Goal: Transaction & Acquisition: Purchase product/service

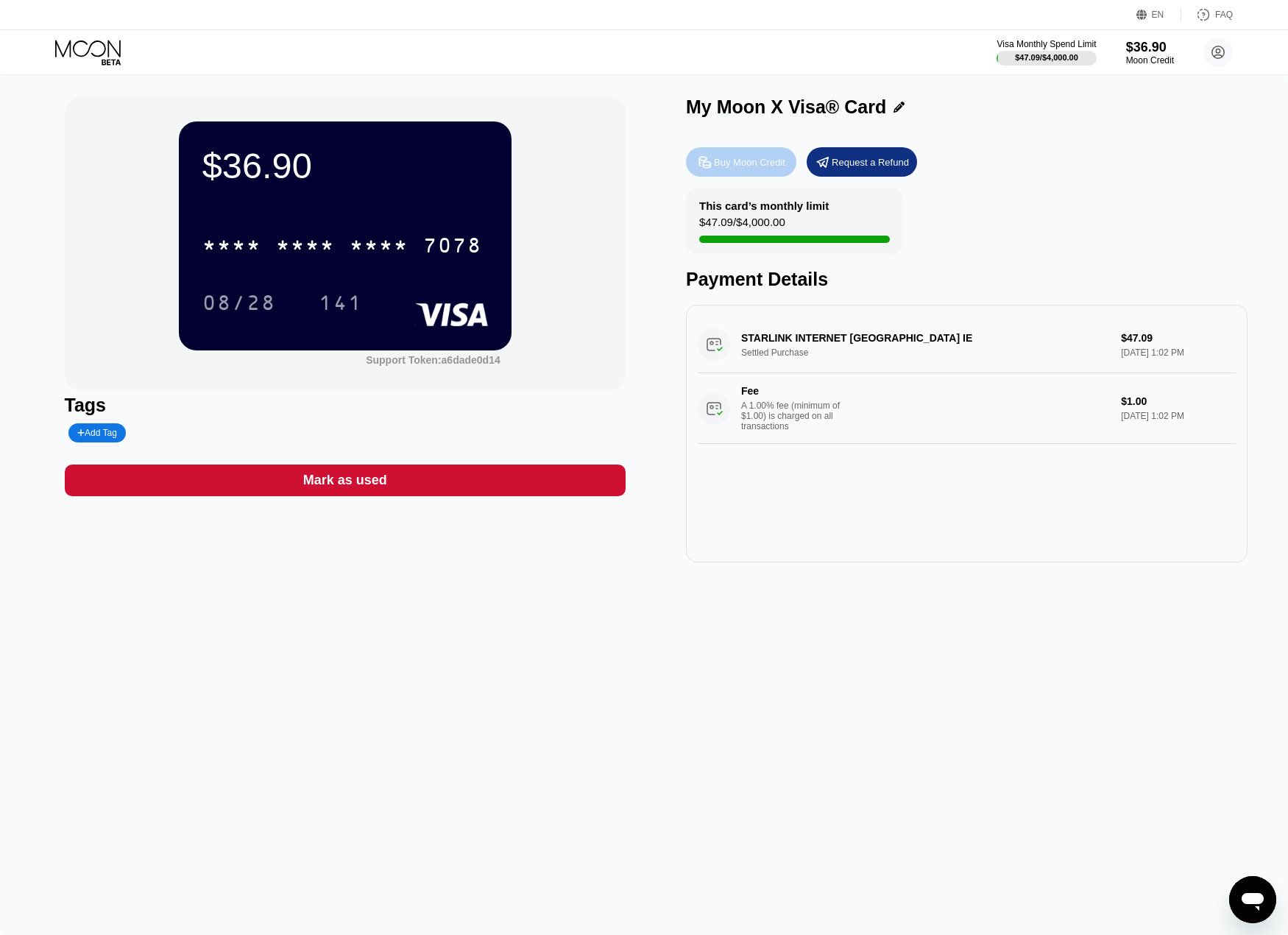
click at [733, 168] on div "Buy Moon Credit" at bounding box center [749, 162] width 71 height 13
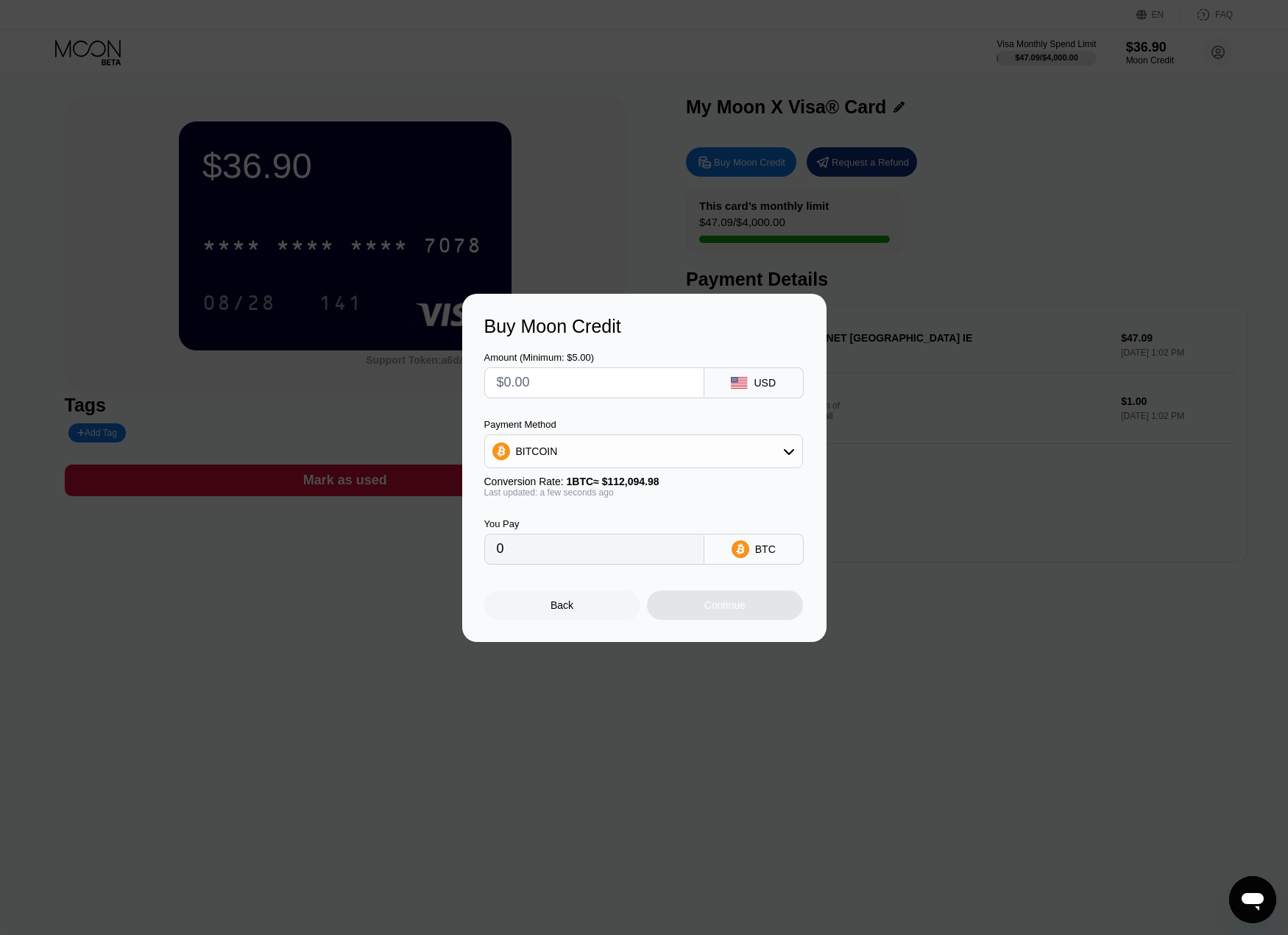
drag, startPoint x: 504, startPoint y: 558, endPoint x: 472, endPoint y: 553, distance: 32.4
click at [472, 553] on div "Buy Moon Credit Amount (Minimum: $5.00) USD Payment Method BITCOIN Conversion R…" at bounding box center [644, 468] width 365 height 348
click at [533, 557] on input "0" at bounding box center [595, 549] width 195 height 29
click at [533, 390] on input "text" at bounding box center [595, 383] width 195 height 29
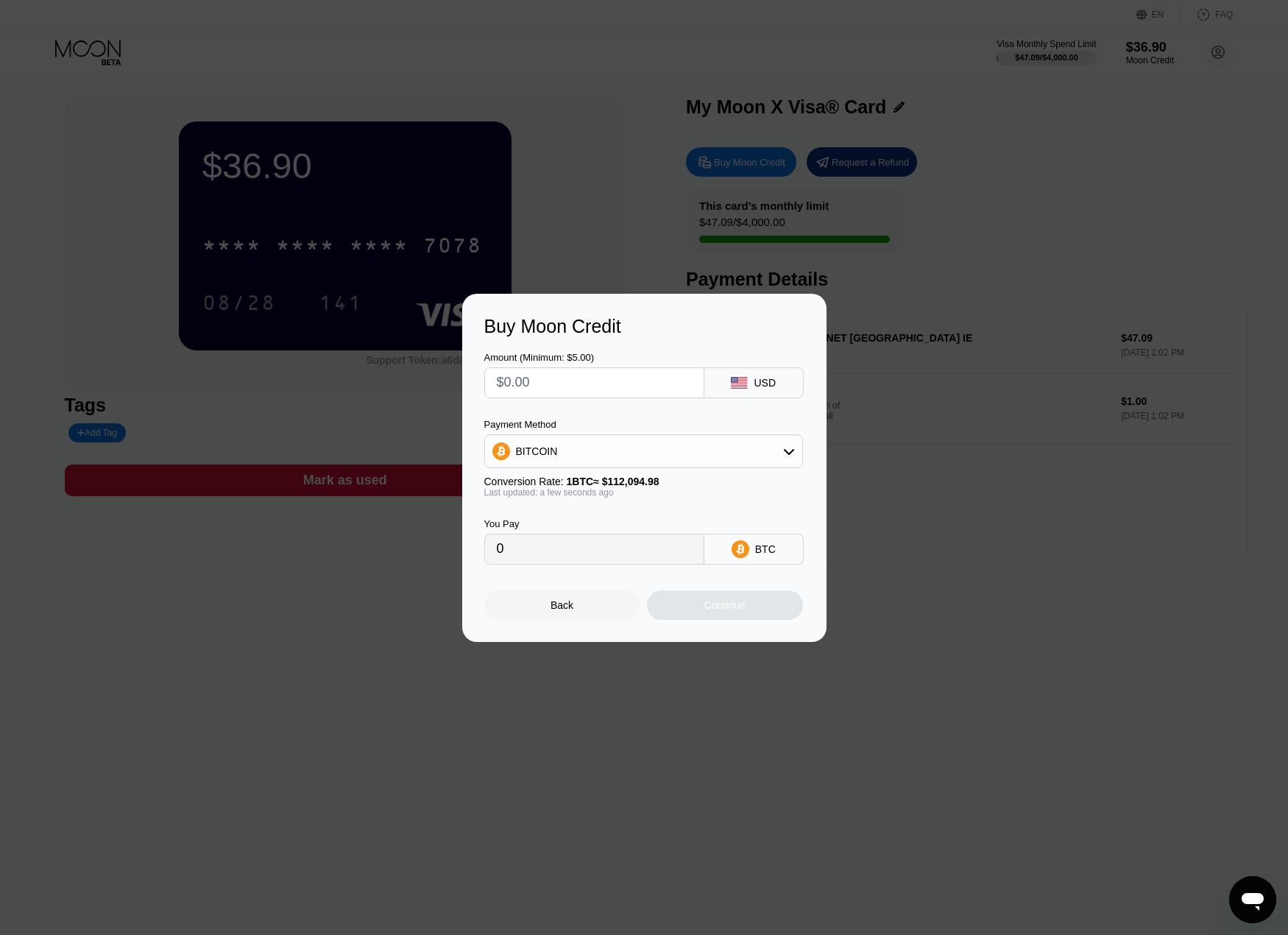
type input "$8"
type input "0.00007137"
type input "$85"
type input "0.00075829"
click at [572, 555] on input "0.00075829" at bounding box center [595, 549] width 195 height 29
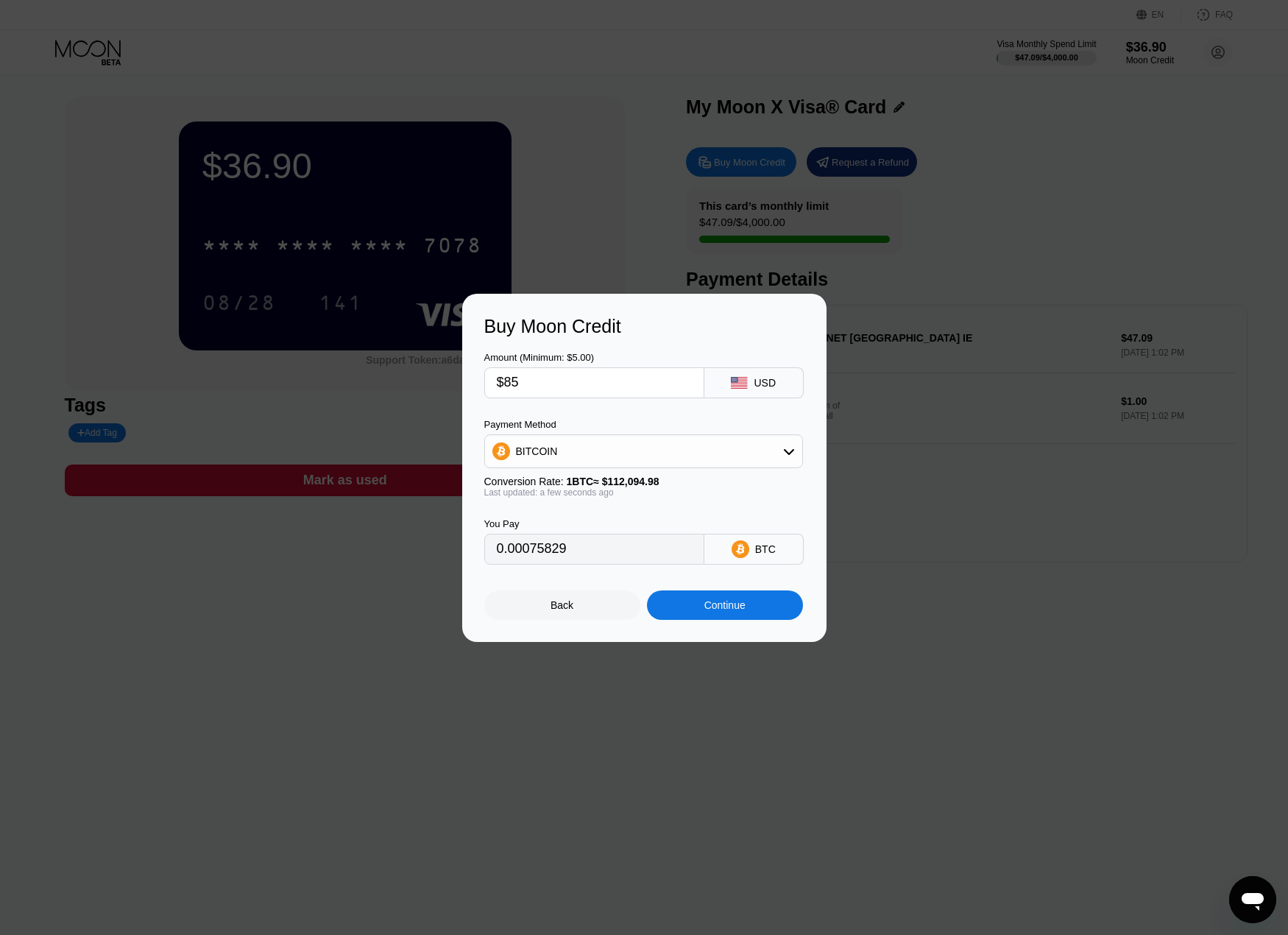
click at [542, 380] on input "$85" at bounding box center [595, 383] width 195 height 29
type input "$8"
type input "0.00007137"
type input "$84"
type input "0.00074937"
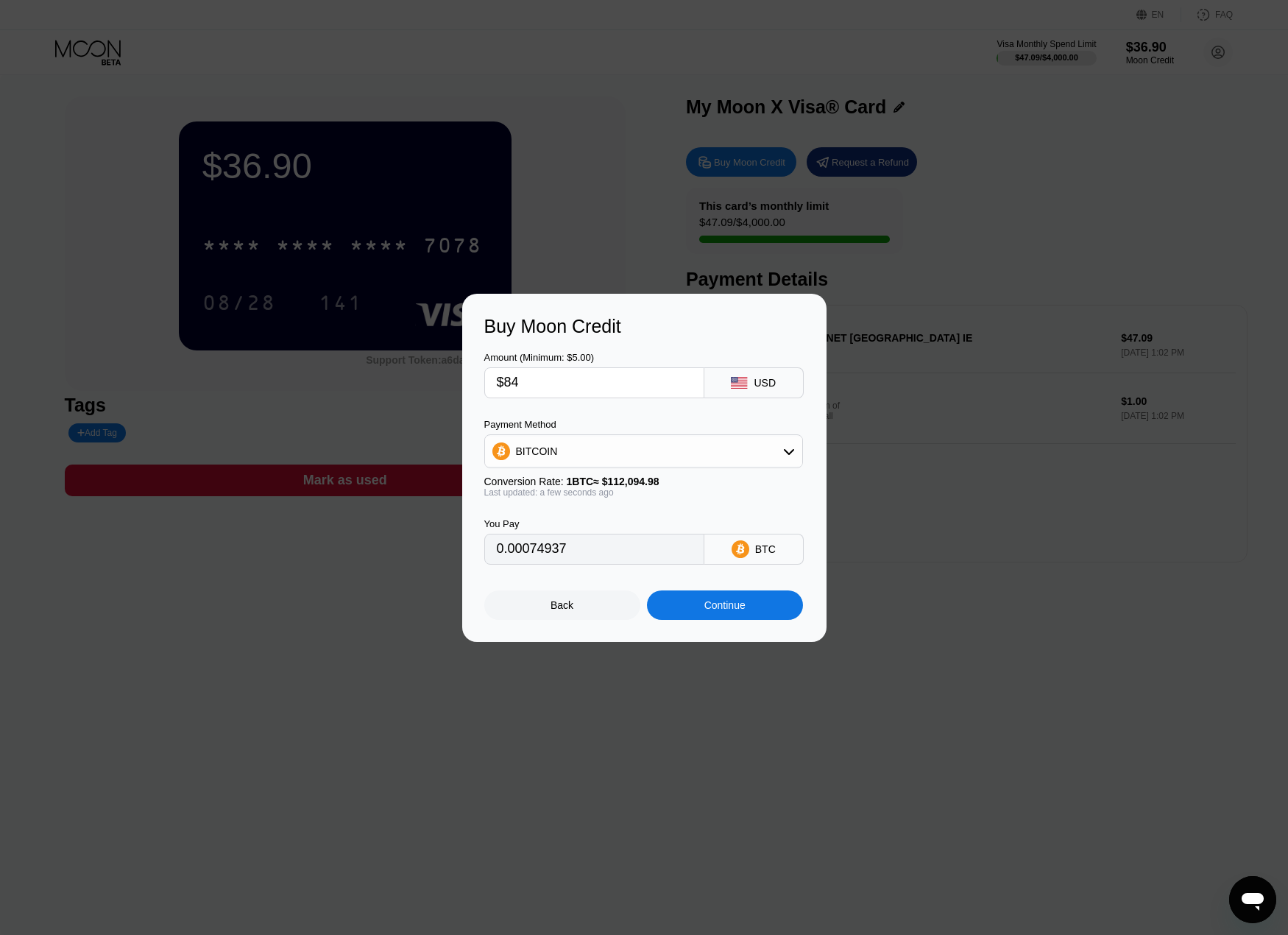
type input "$8"
type input "0.00007137"
type input "$82"
type input "0.00073153"
type input "$8"
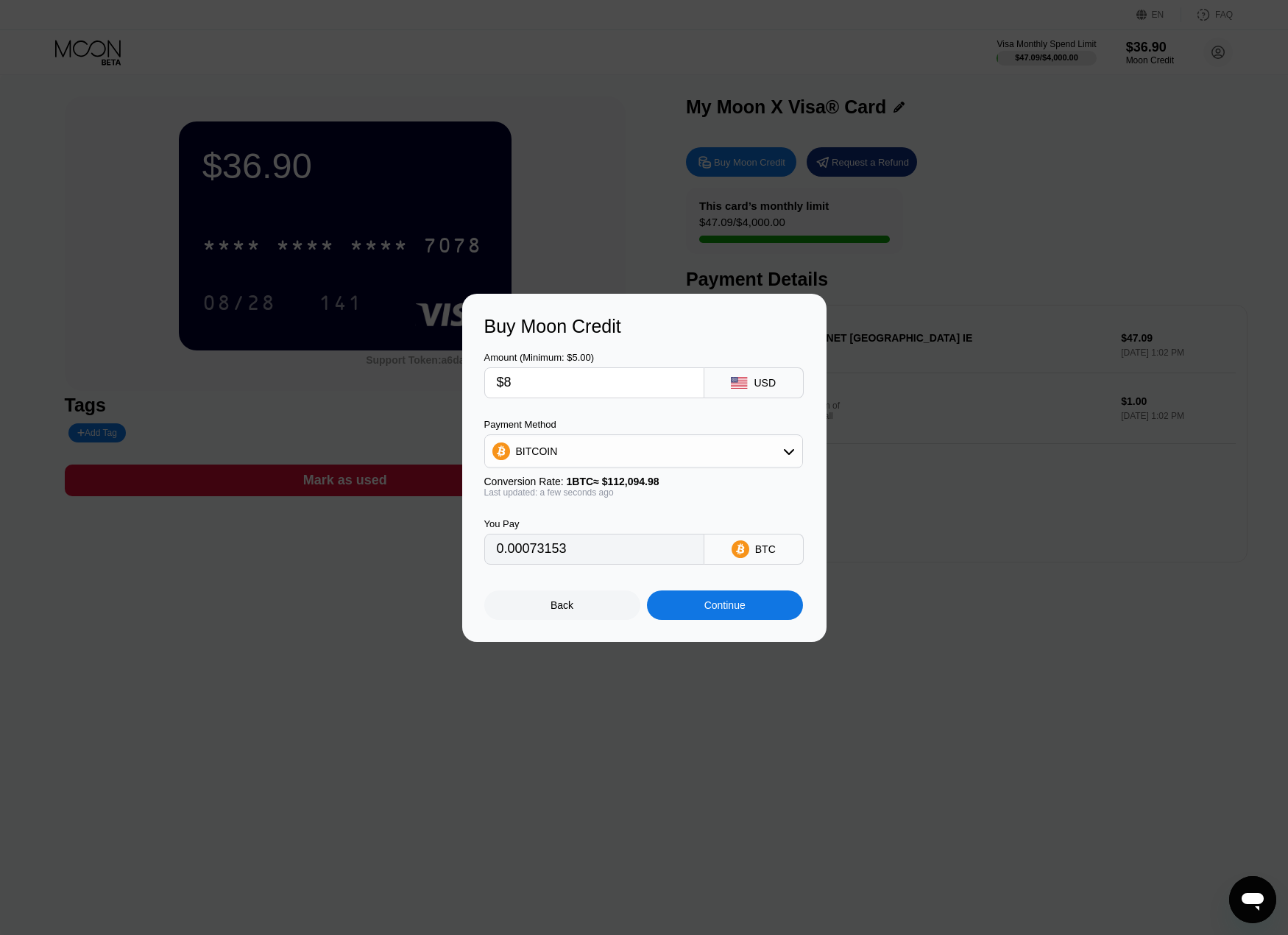
type input "0.00007137"
type input "$81"
type input "0.00072261"
type input "$8"
type input "0.00007137"
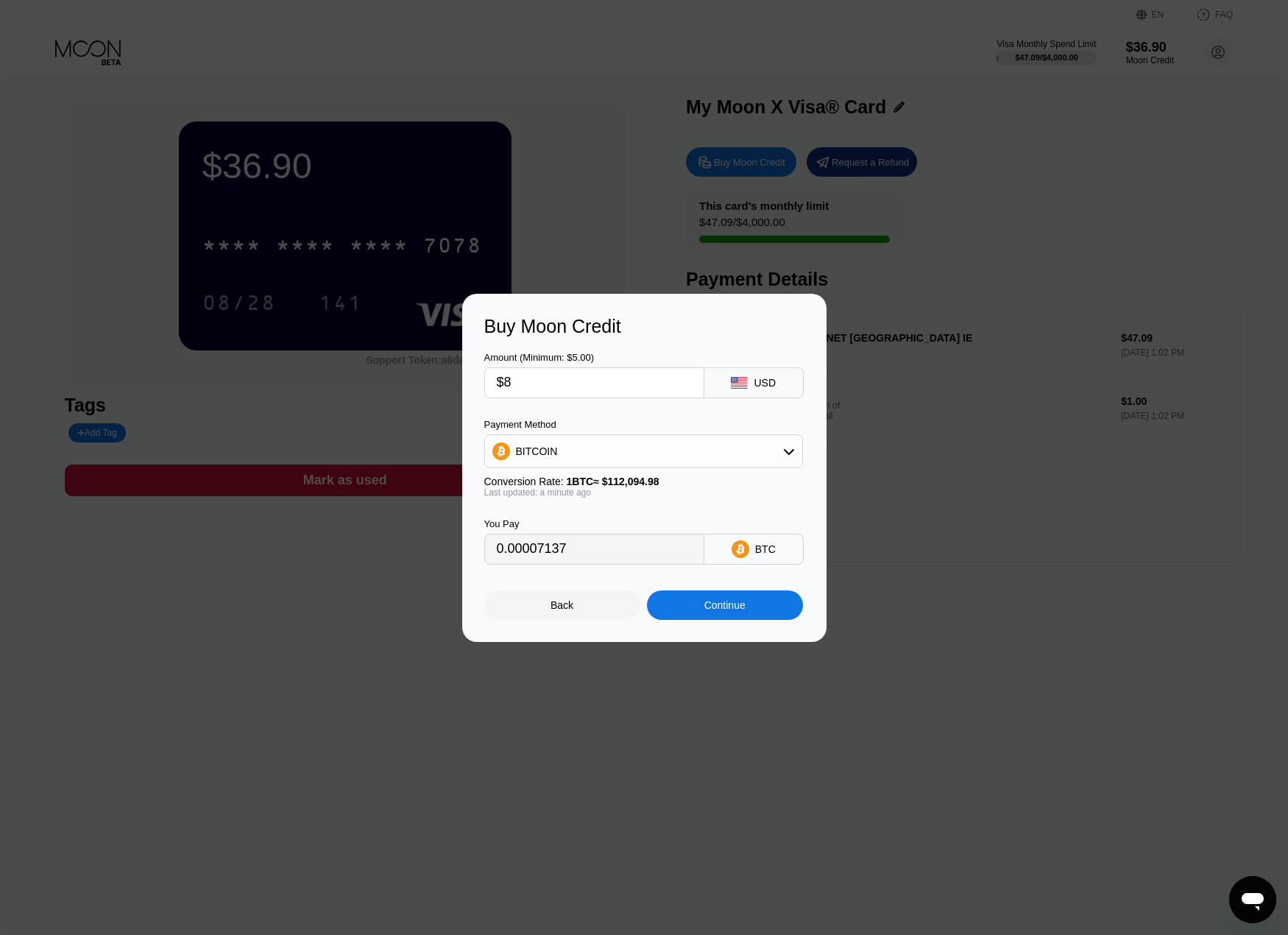
type input "$80"
type input "0.00071369"
click at [787, 447] on icon at bounding box center [789, 451] width 12 height 12
click at [545, 487] on span "BITCOIN" at bounding box center [540, 492] width 42 height 12
click at [555, 553] on input "0.00071369" at bounding box center [595, 549] width 195 height 29
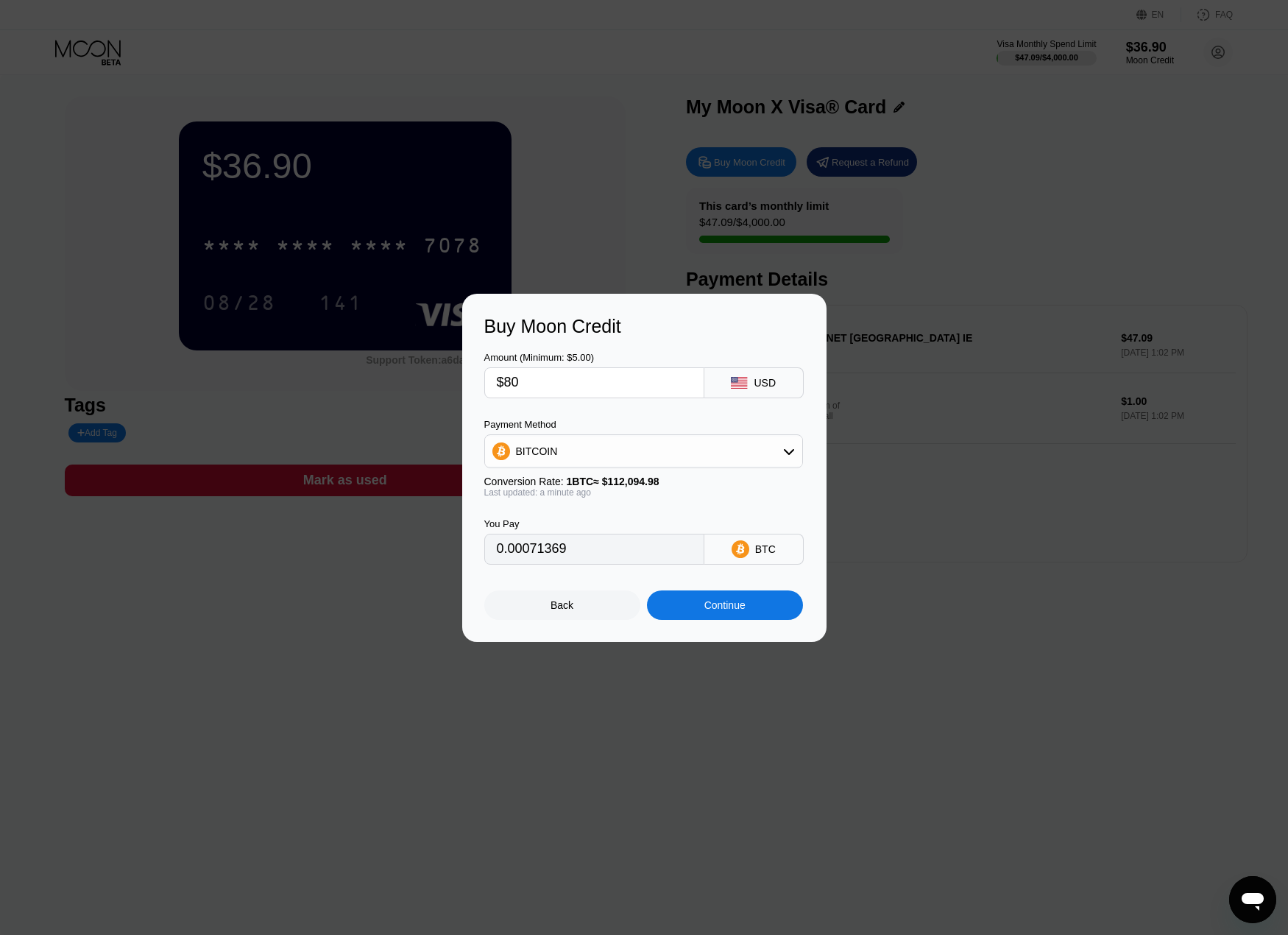
click at [575, 561] on input "0.00071369" at bounding box center [595, 549] width 195 height 29
click at [579, 559] on input "0.00071369" at bounding box center [595, 549] width 195 height 29
click at [525, 389] on input "$80" at bounding box center [595, 383] width 195 height 29
type input "$8"
type input "0.00007137"
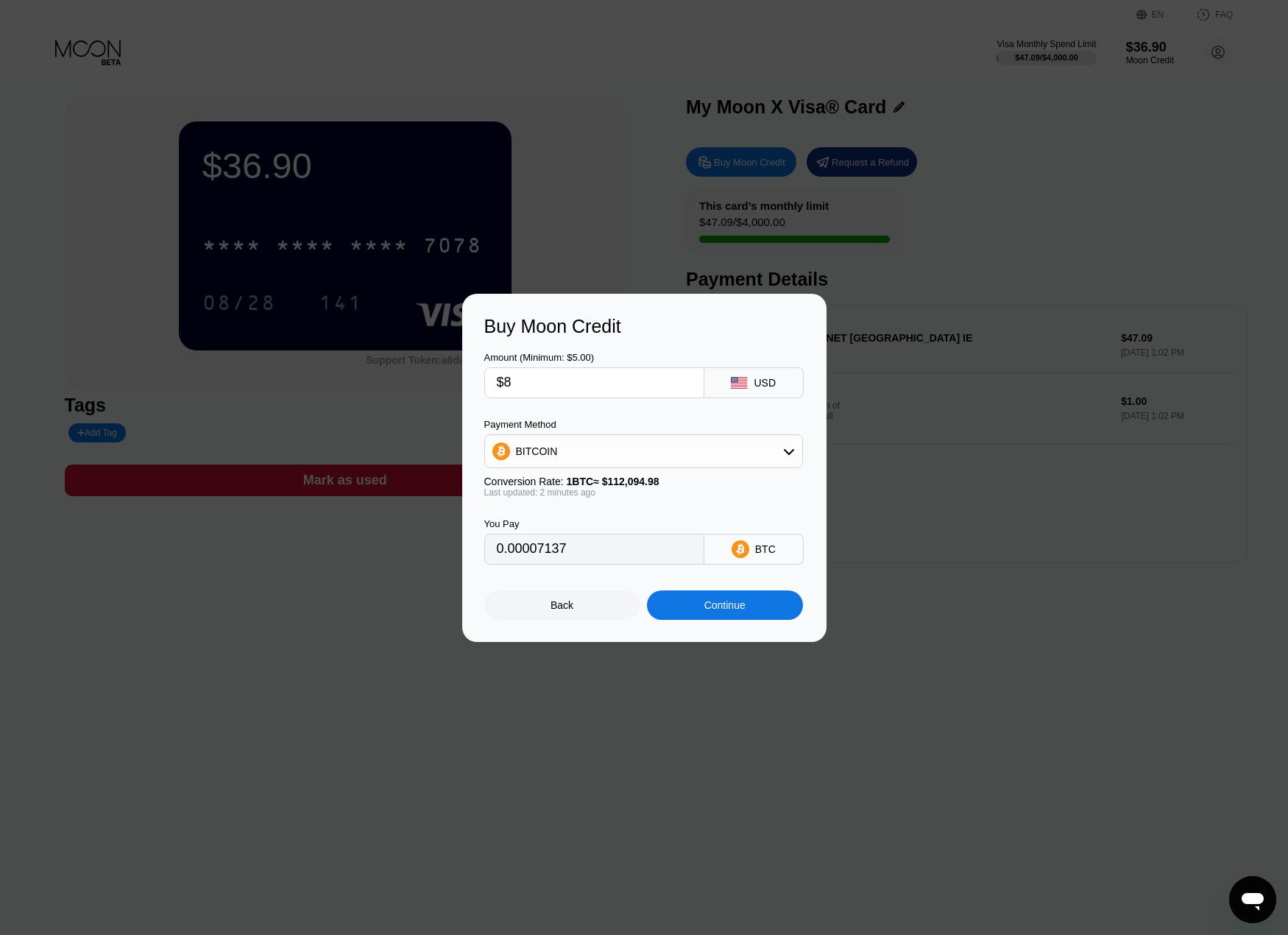
type input "$80"
type input "0.00071369"
type input "$80.5"
type input "0.00071815"
type input "$80."
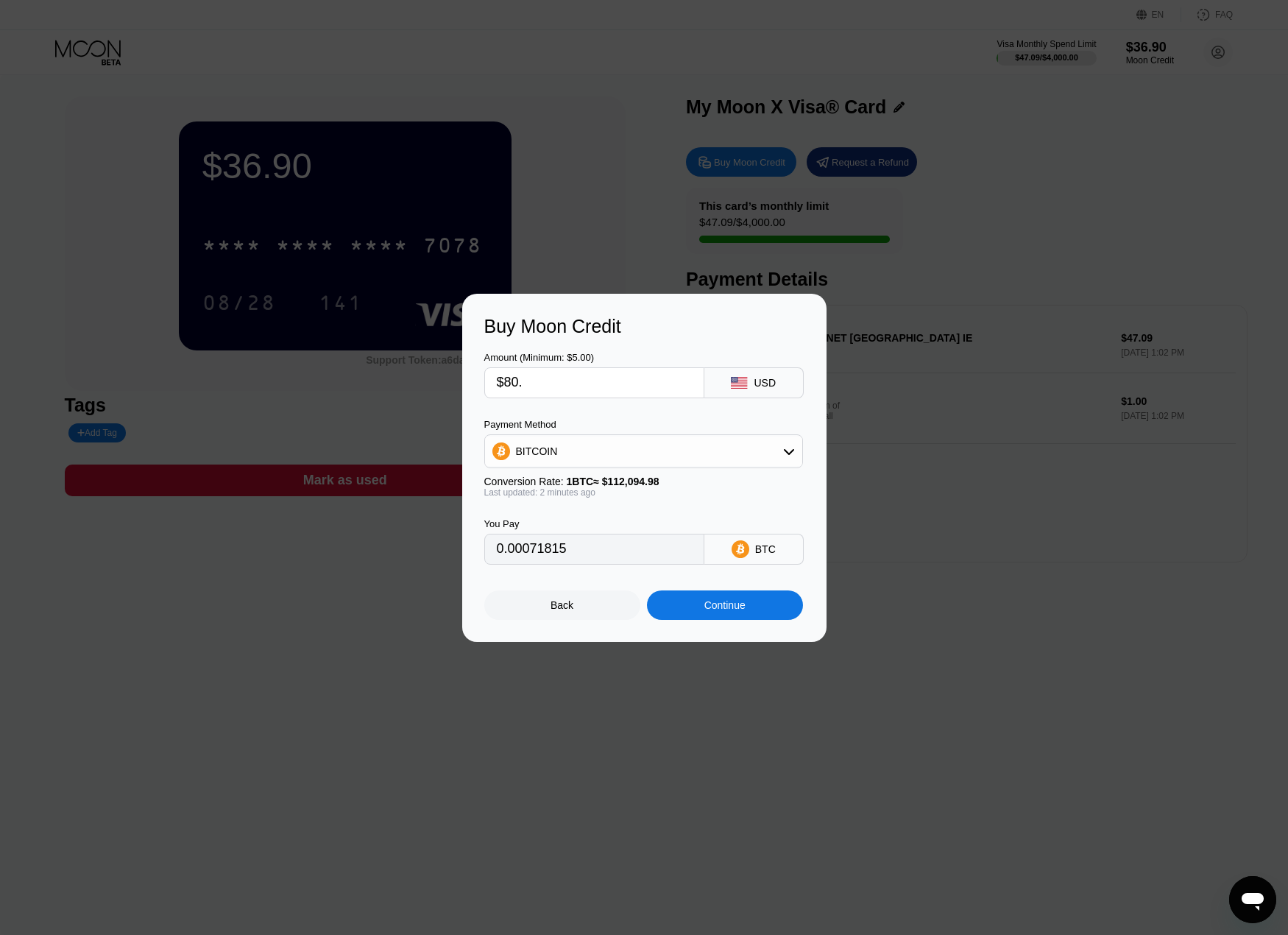
type input "0.00071369"
type input "$80.8"
type input "0.00072082"
type input "$80."
type input "0.00071369"
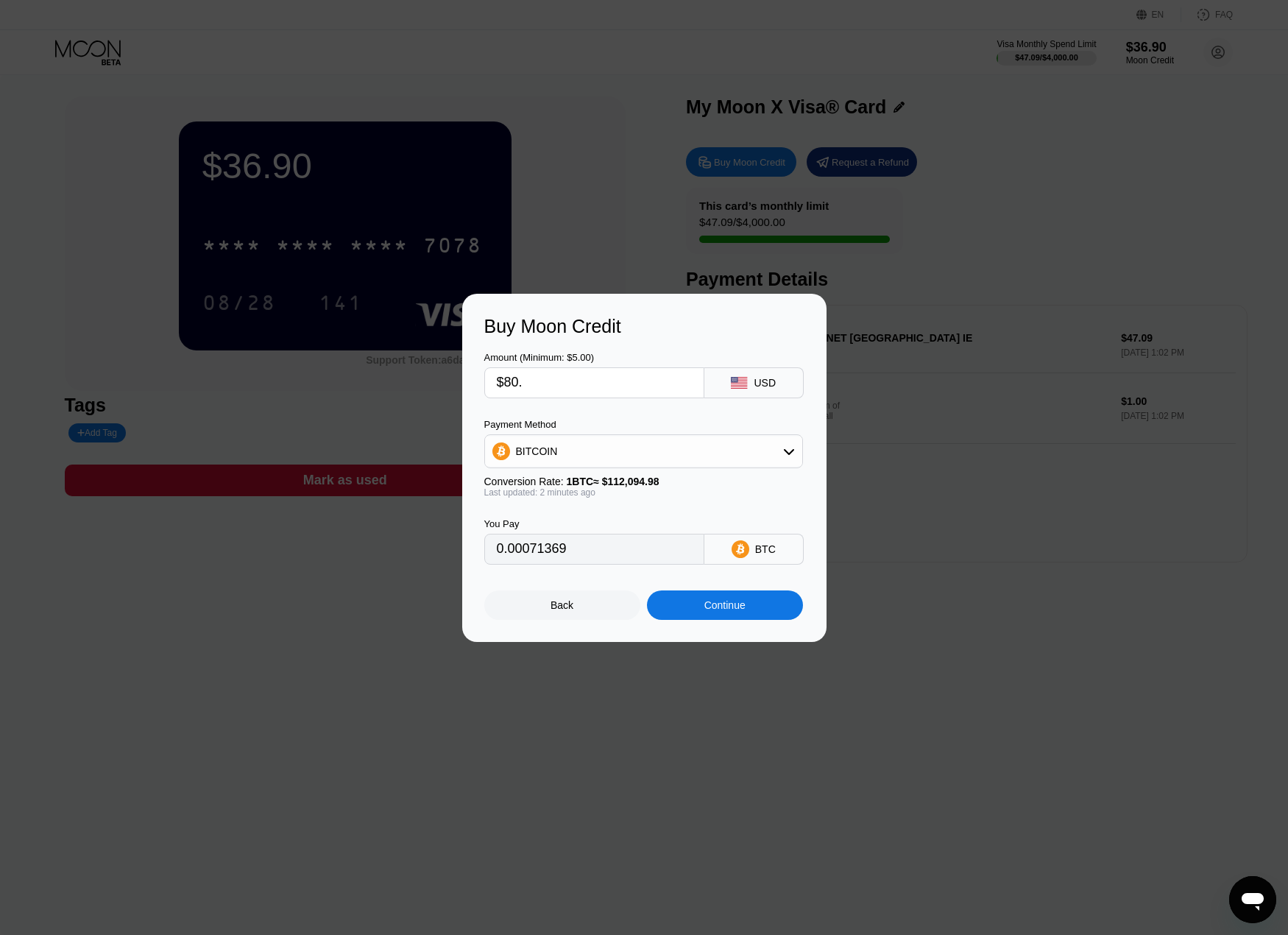
type input "$80.9"
type input "0.00072171"
type input "$80."
type input "0.00071369"
type input "$80.9"
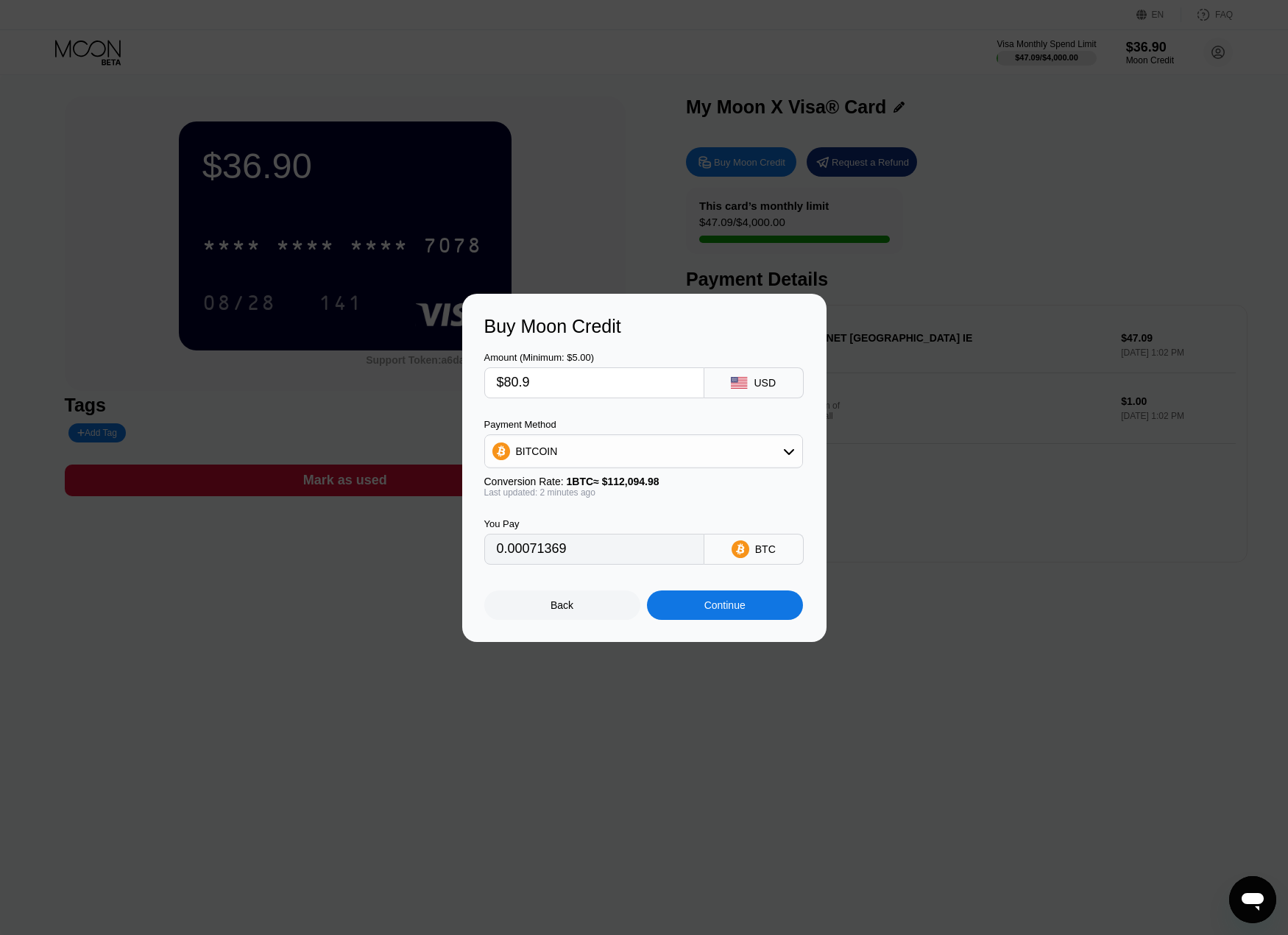
type input "0.00072171"
type input "$80."
type input "0.00071369"
type input "$8"
type input "0.00007137"
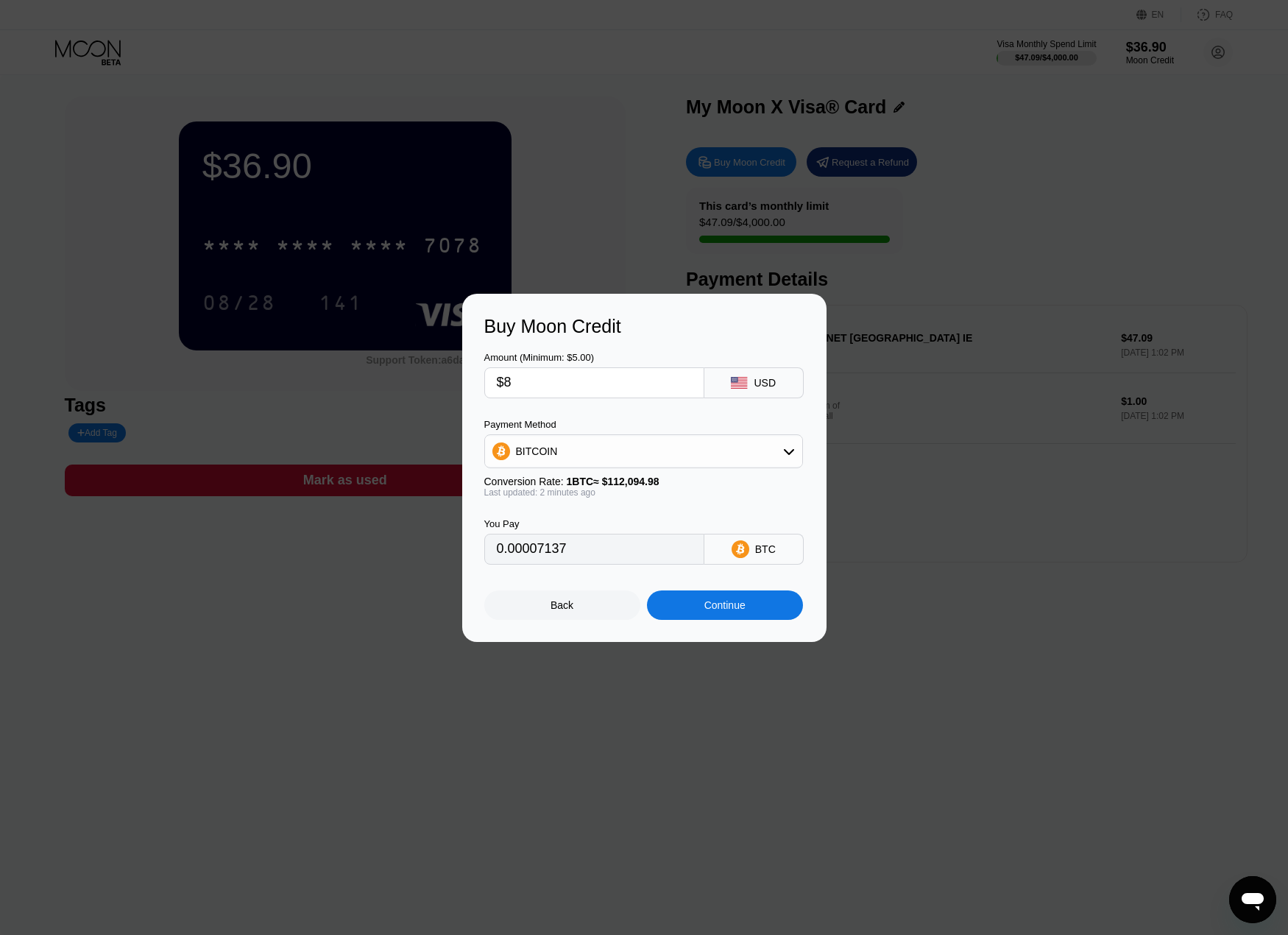
type input "$81"
type input "0.00072261"
type input "$8"
type input "0.00007137"
type input "$80"
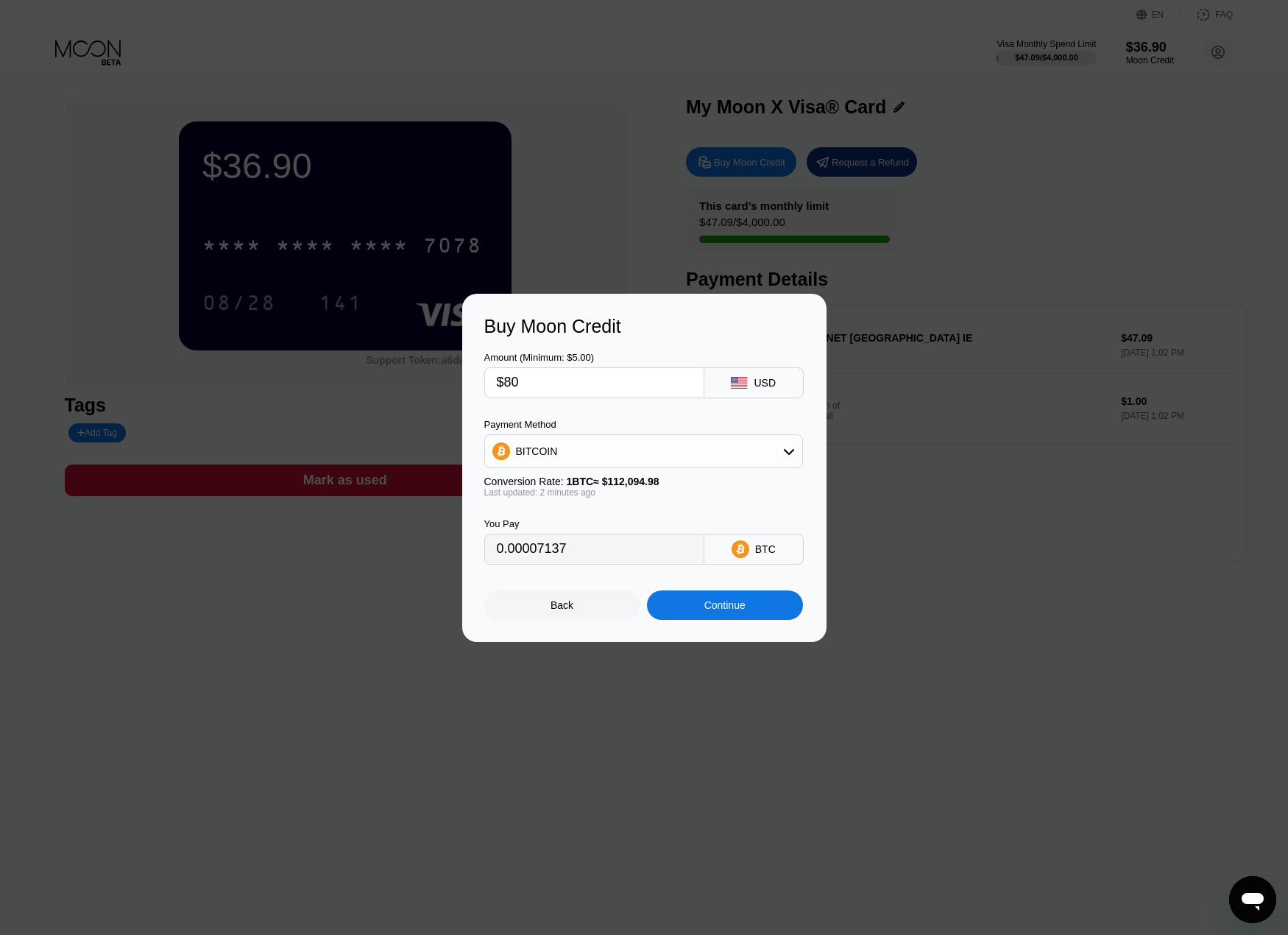
type input "0.00071369"
drag, startPoint x: 573, startPoint y: 561, endPoint x: 478, endPoint y: 555, distance: 95.2
click at [478, 555] on div "Buy Moon Credit Amount (Minimum: $5.00) $80 USD Payment Method BITCOIN Conversi…" at bounding box center [644, 468] width 365 height 348
click at [585, 553] on input "0.00071369" at bounding box center [595, 549] width 195 height 29
click at [577, 557] on input "0.00071369" at bounding box center [595, 549] width 195 height 29
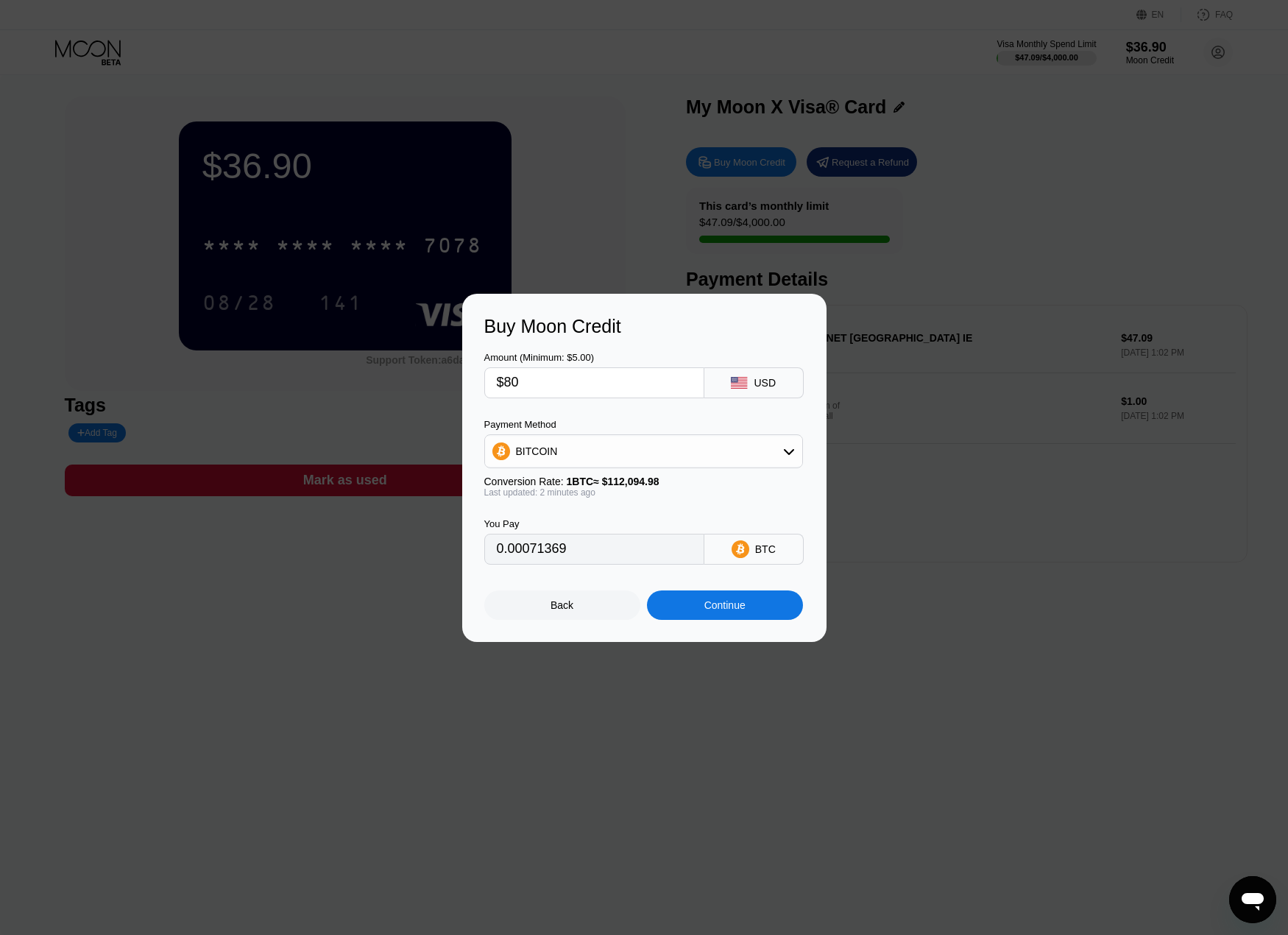
click at [587, 556] on input "0.00071369" at bounding box center [595, 549] width 195 height 29
click at [585, 578] on div "Back Continue" at bounding box center [644, 593] width 320 height 56
click at [546, 382] on input "$80" at bounding box center [595, 383] width 195 height 29
type input "$8"
type input "0.00007137"
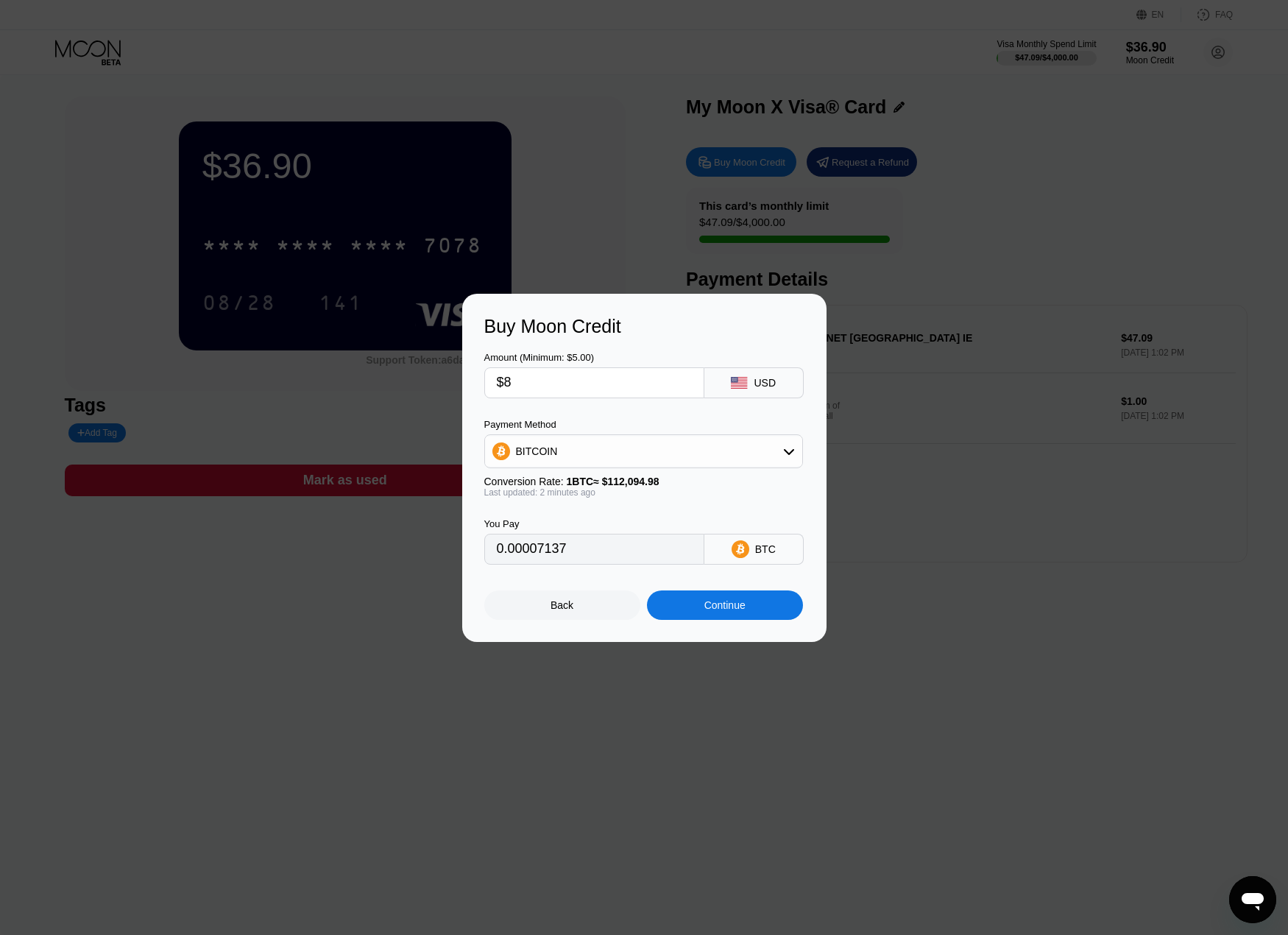
type input "$81"
type input "0.00072261"
type input "$8"
type input "0.00007137"
type input "$80"
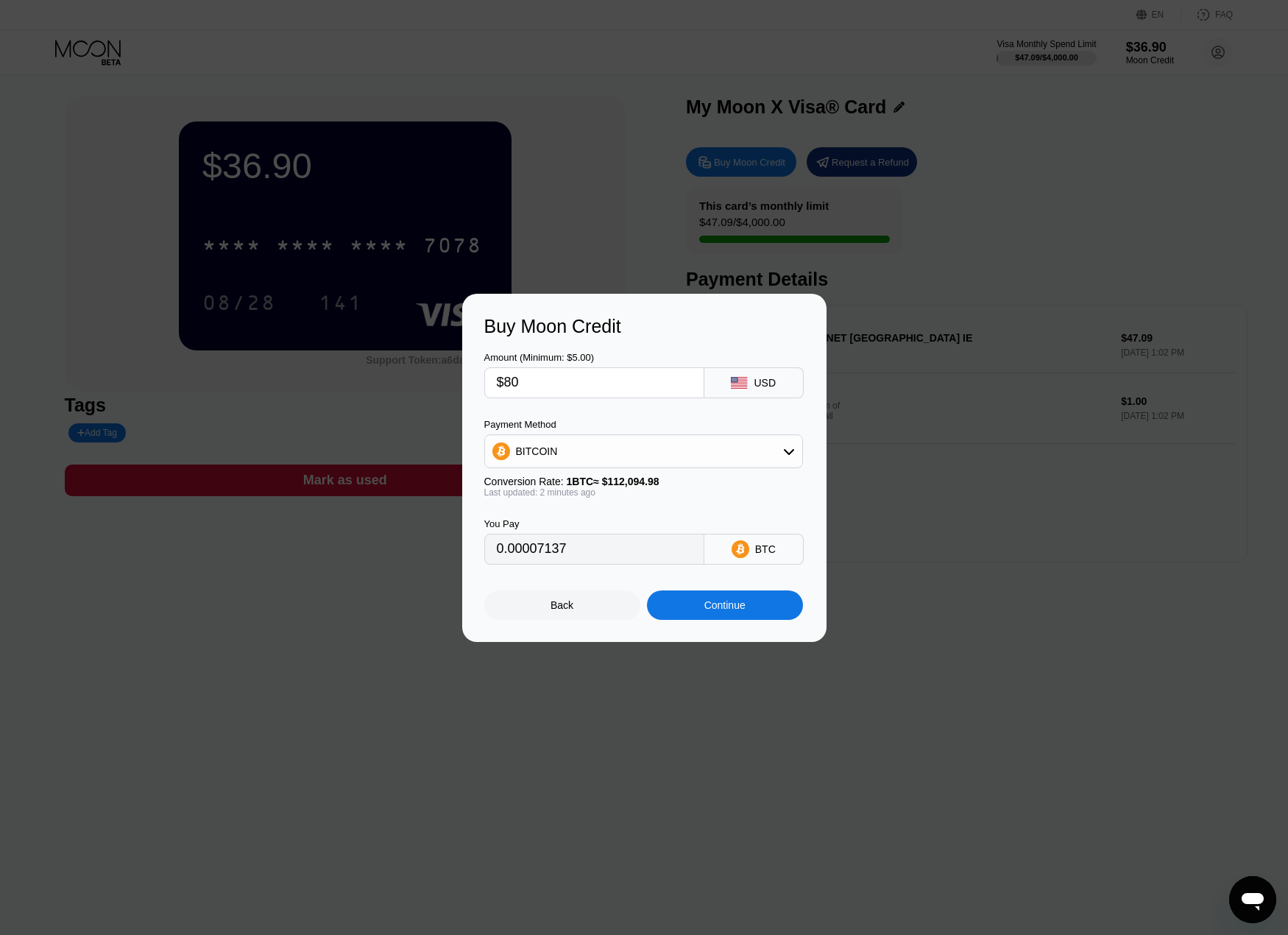
type input "0.00071369"
click at [719, 608] on div "Continue" at bounding box center [725, 605] width 41 height 12
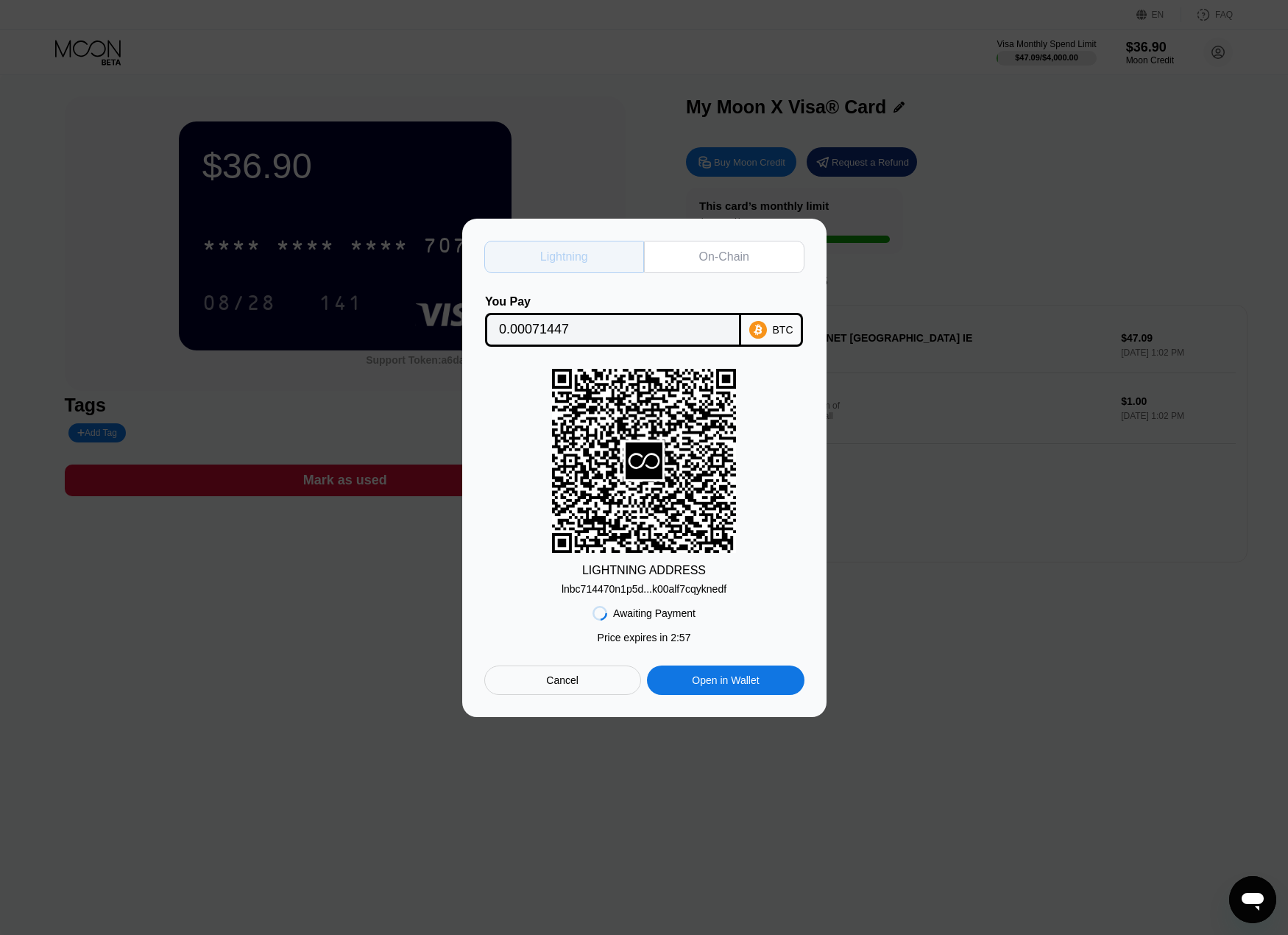
click at [585, 260] on div "Lightning" at bounding box center [564, 257] width 48 height 15
click at [558, 688] on div "Cancel" at bounding box center [562, 680] width 33 height 13
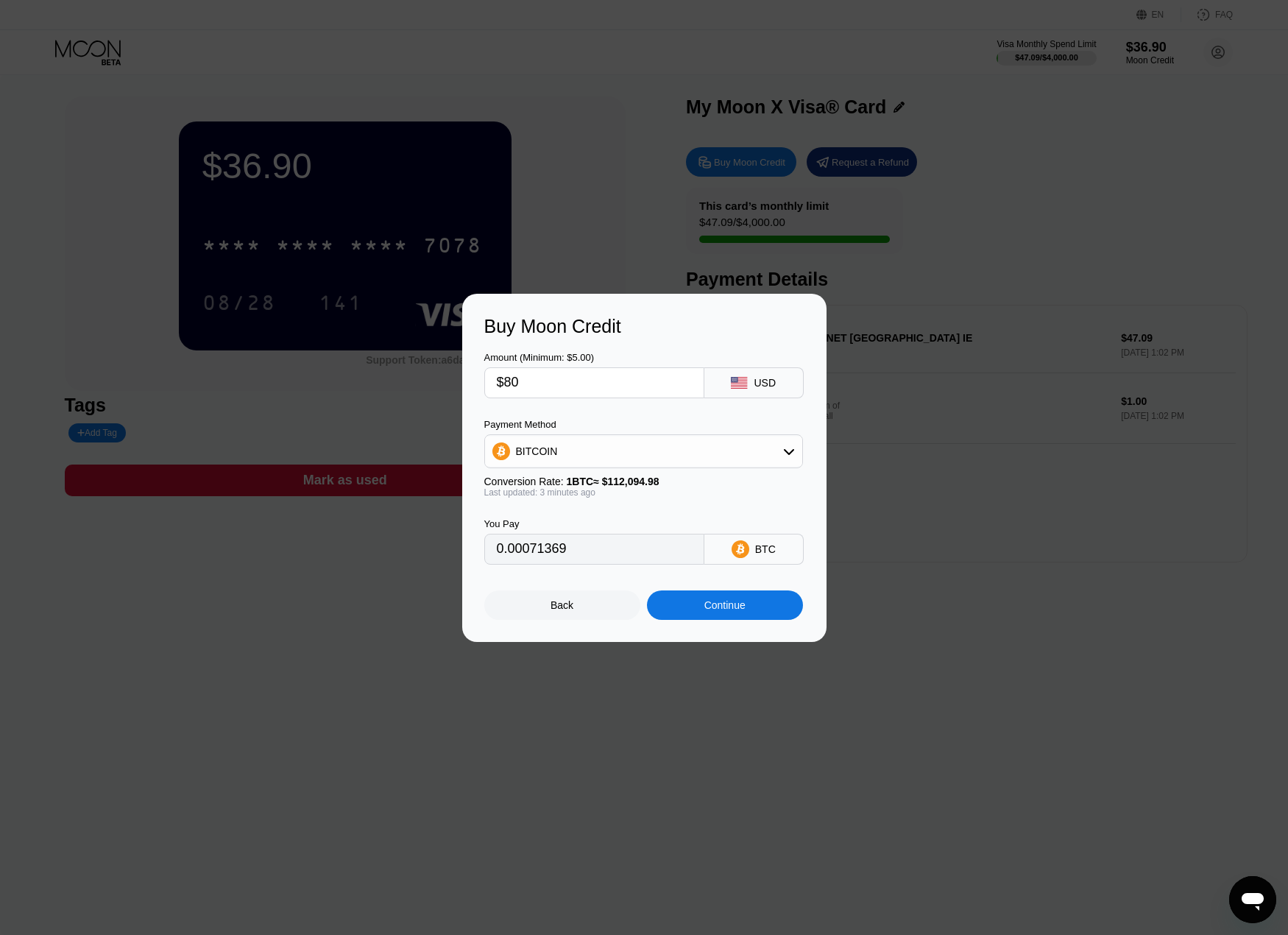
type input "0.00071439"
click at [564, 611] on div "Back" at bounding box center [561, 605] width 23 height 12
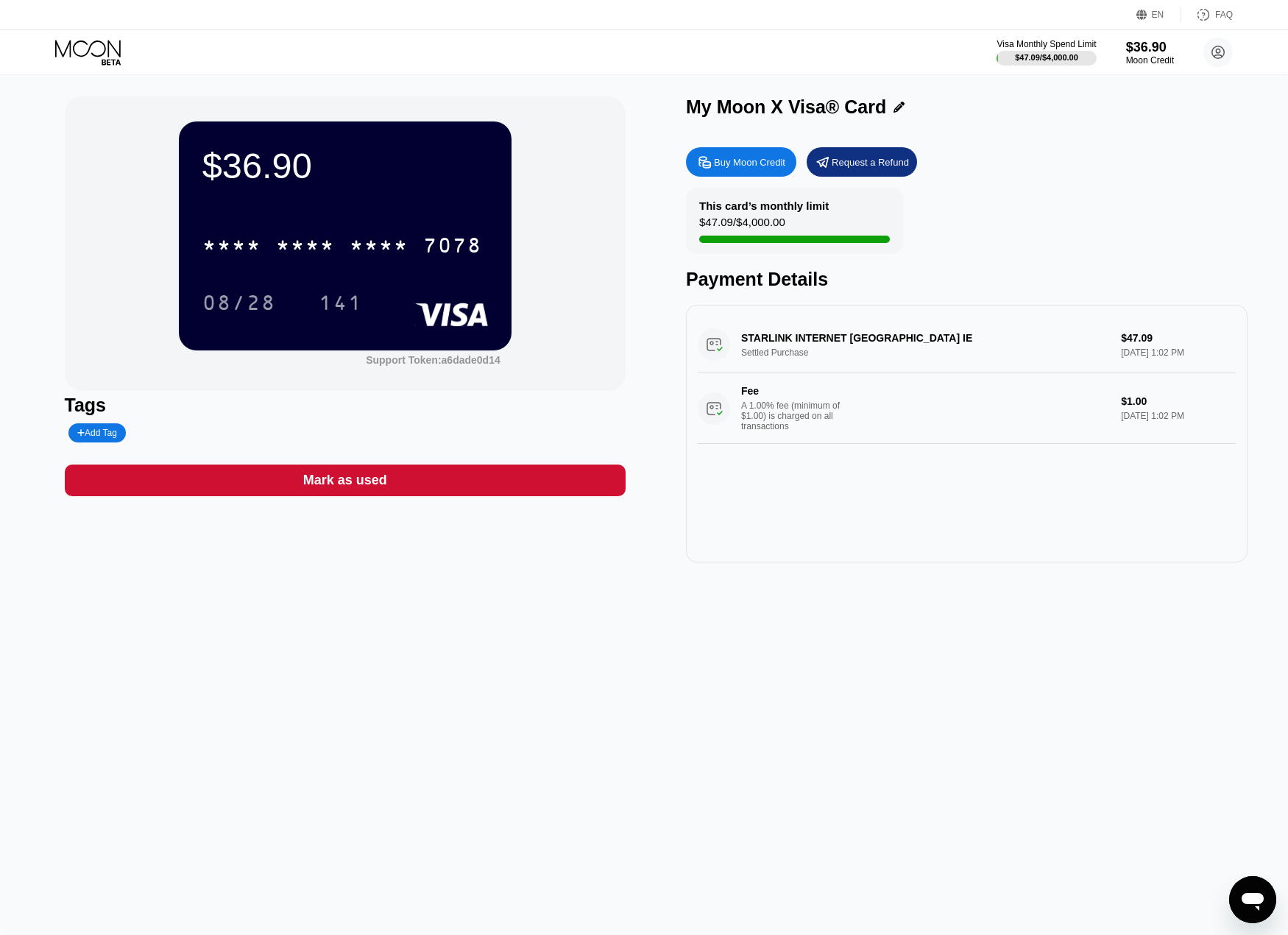
click at [742, 161] on div "Buy Moon Credit" at bounding box center [749, 162] width 71 height 13
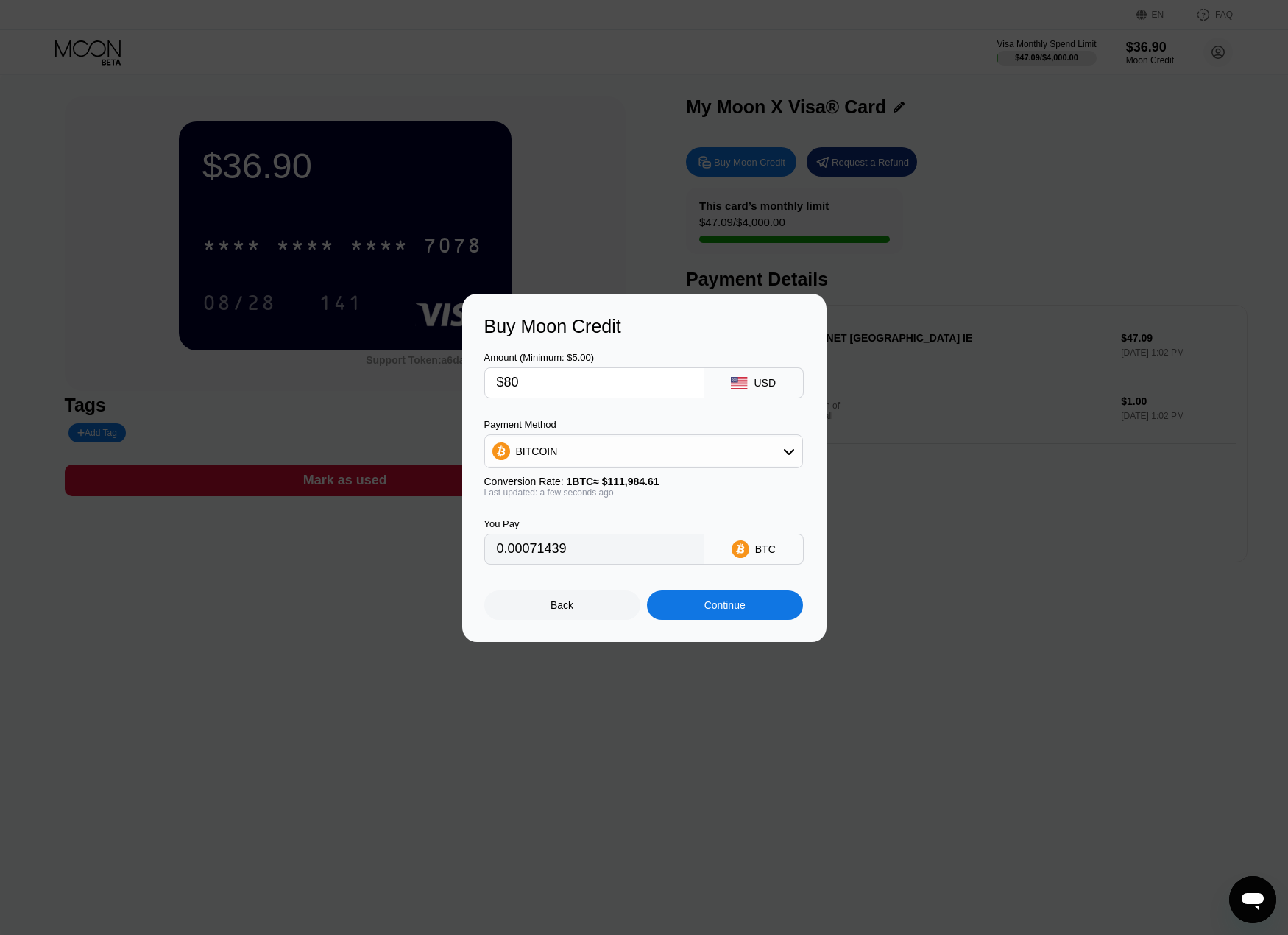
click at [534, 390] on input "$80" at bounding box center [595, 383] width 195 height 29
type input "$8"
type input "0.00007144"
type input "$81"
type input "0.00072332"
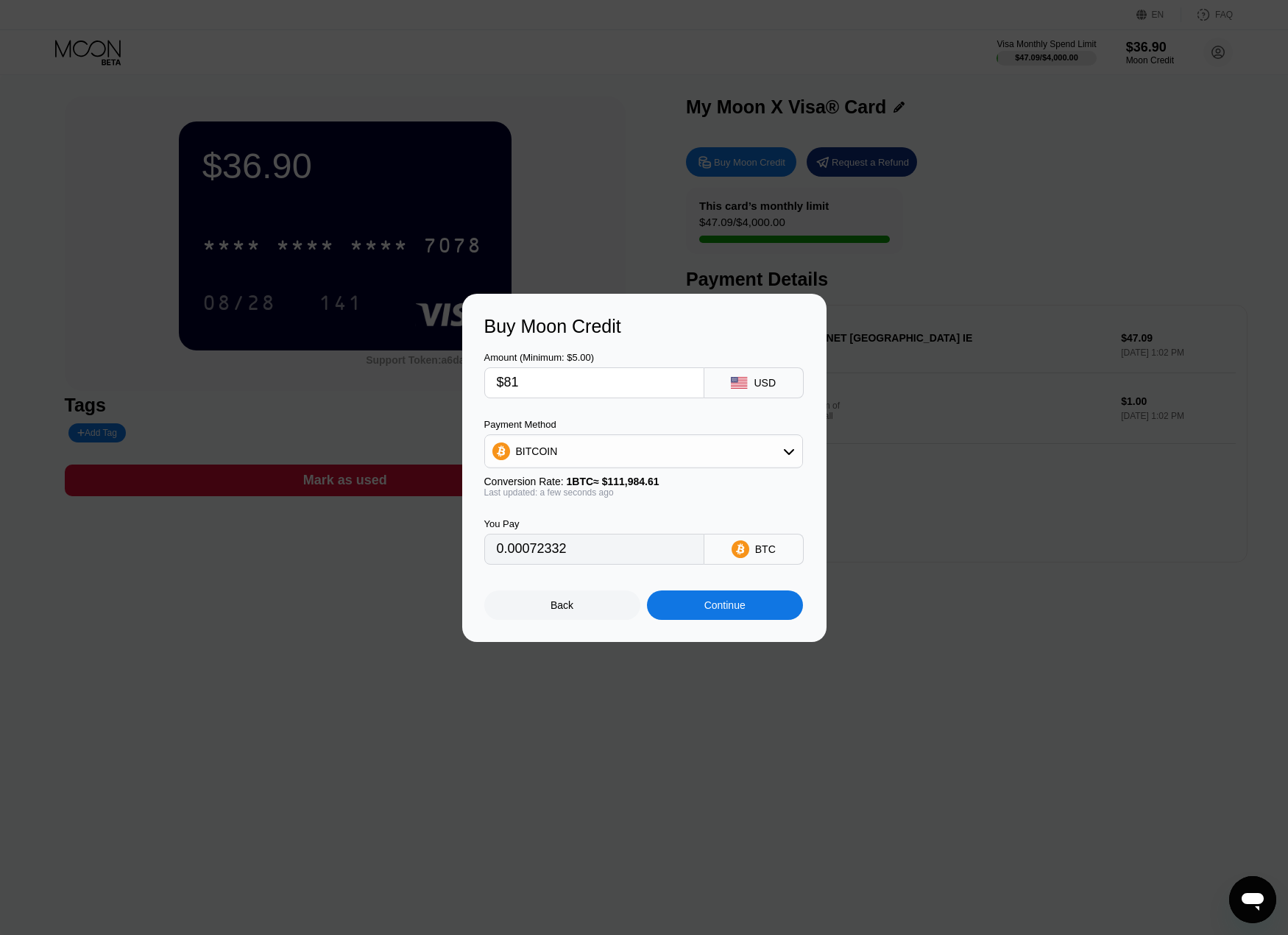
type input "$8"
type input "0.00007144"
type input "$80"
type input "0.00071439"
click at [523, 382] on input "$80" at bounding box center [595, 383] width 195 height 29
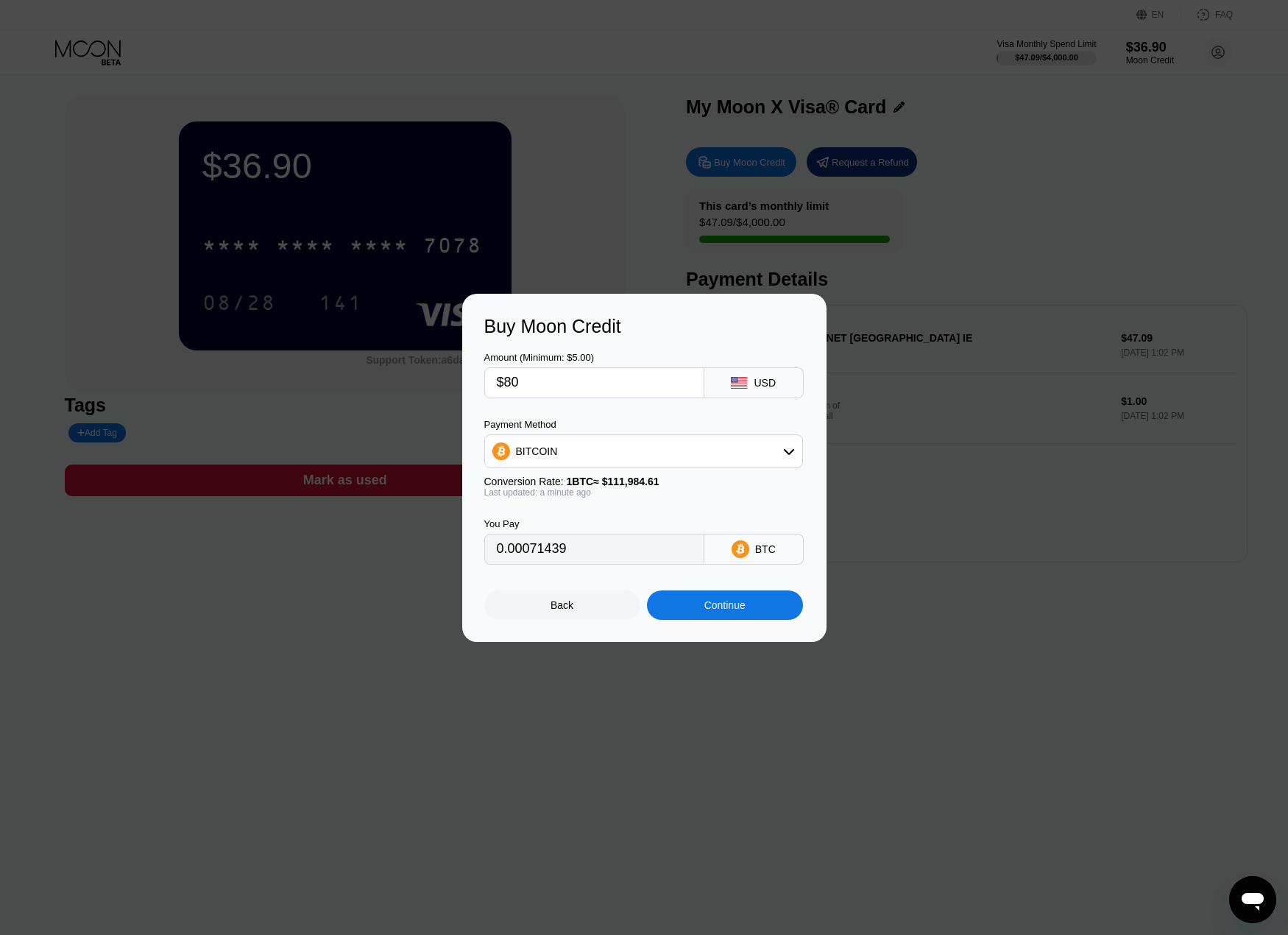
type input "$8"
type input "0.00007144"
type input "$81"
type input "0.00072332"
type input "$8"
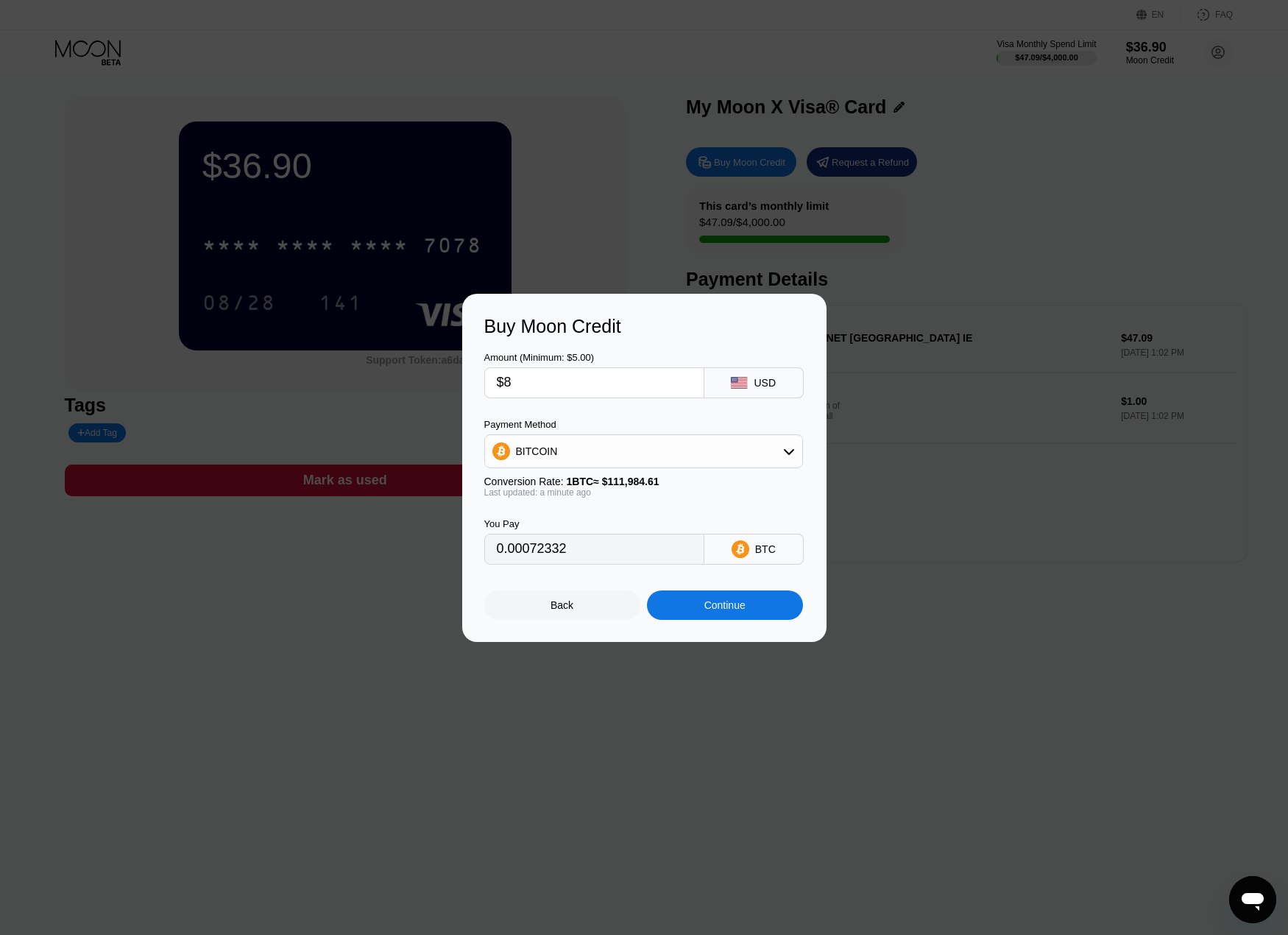
type input "0.00007144"
type input "$80"
type input "0.00071439"
click at [708, 610] on div "Continue" at bounding box center [725, 605] width 41 height 12
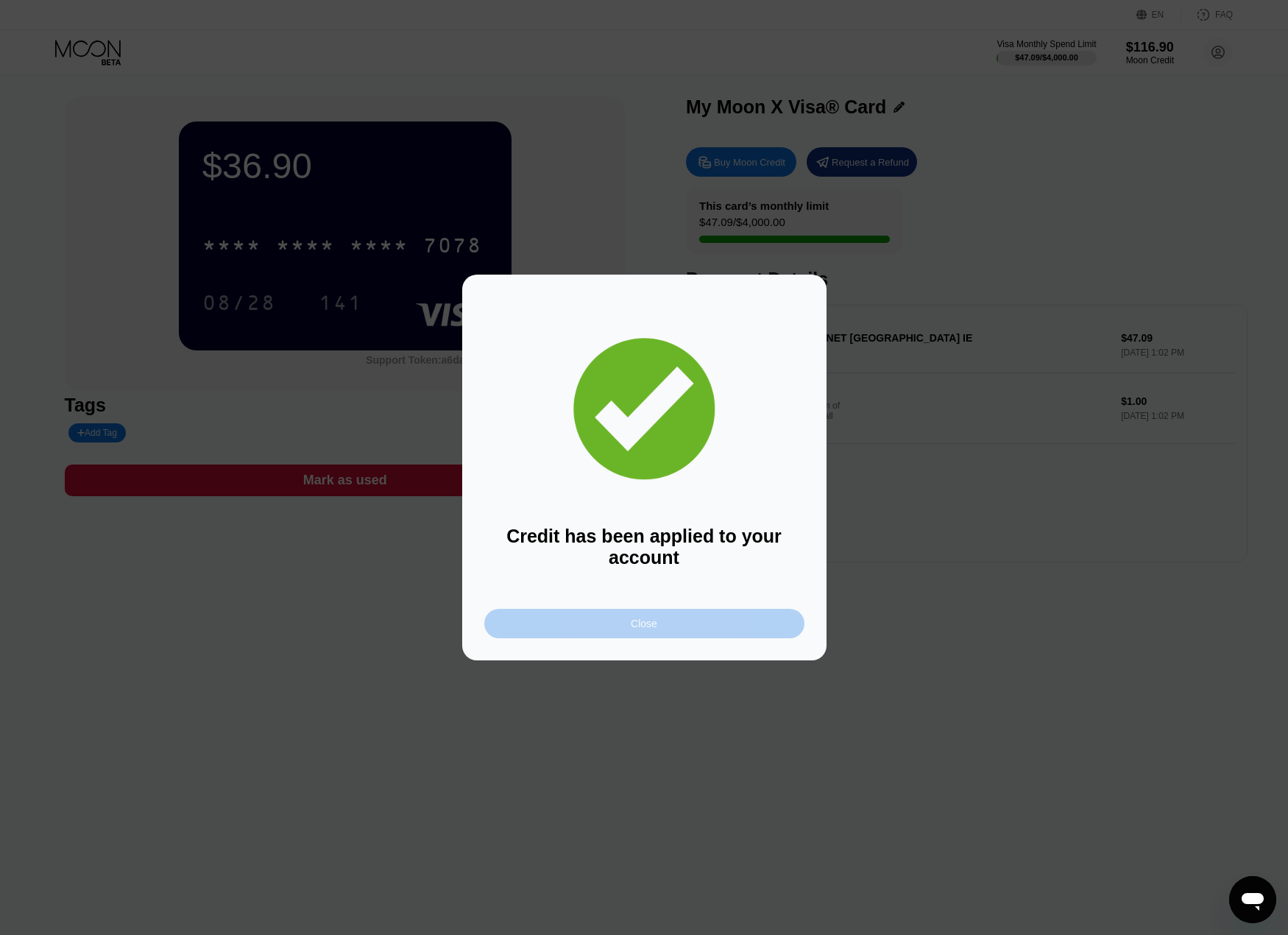
click at [638, 622] on div "Close" at bounding box center [644, 624] width 27 height 12
